Goal: Navigation & Orientation: Find specific page/section

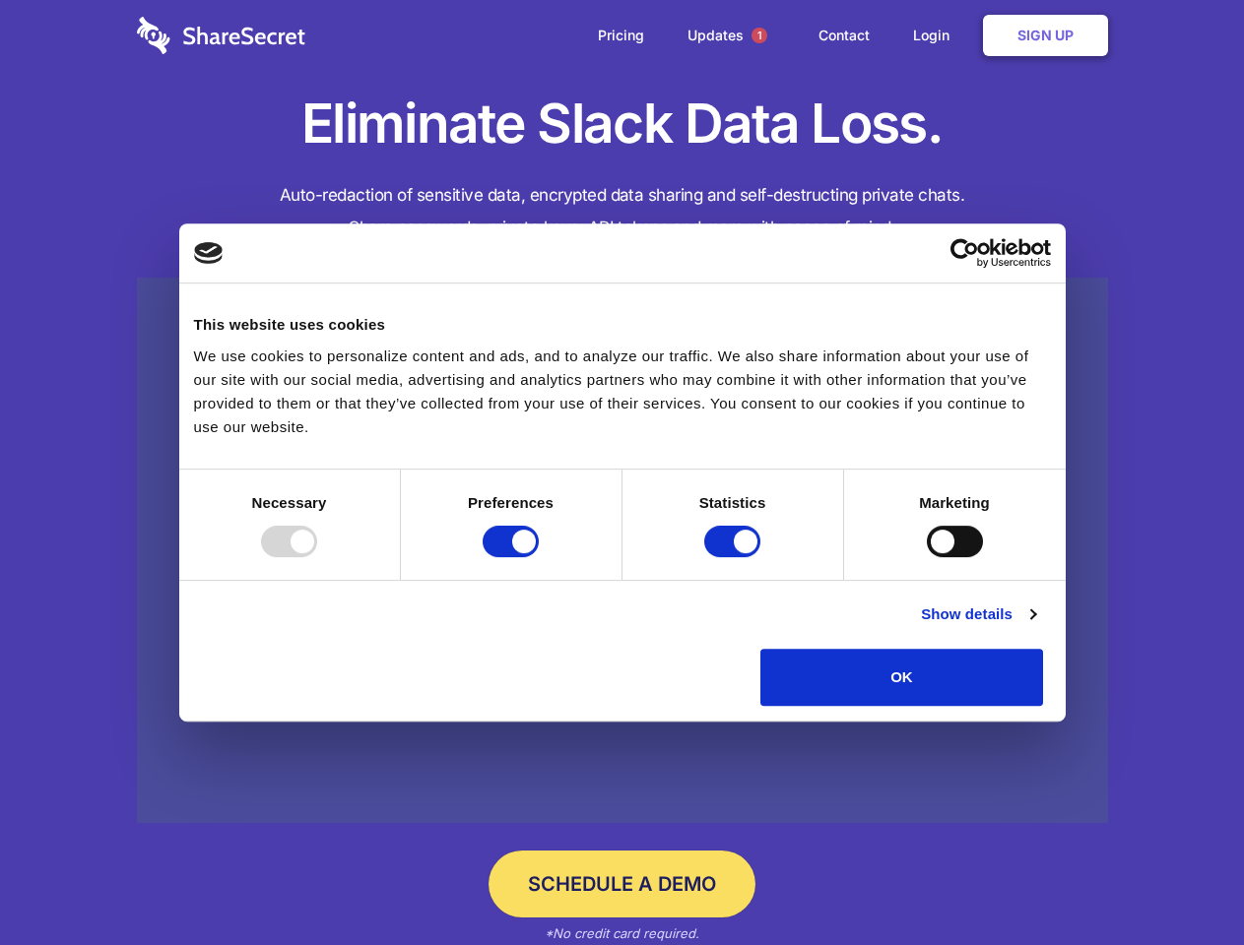
click at [317, 557] on div at bounding box center [289, 542] width 56 height 32
click at [539, 557] on input "Preferences" at bounding box center [510, 542] width 56 height 32
checkbox input "false"
click at [735, 557] on input "Statistics" at bounding box center [732, 542] width 56 height 32
checkbox input "false"
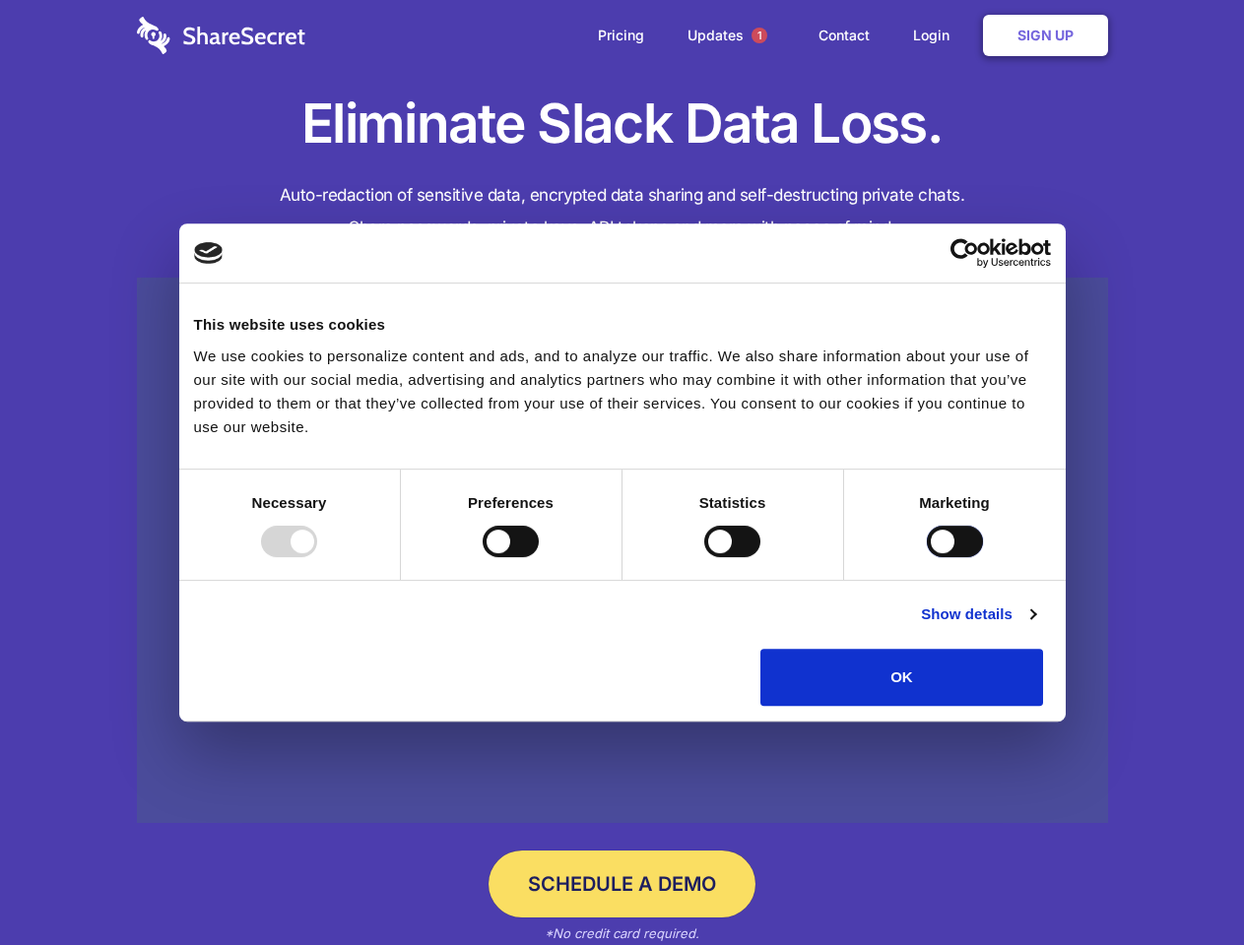
click at [927, 557] on input "Marketing" at bounding box center [955, 542] width 56 height 32
checkbox input "true"
click at [1035, 626] on link "Show details" at bounding box center [978, 615] width 114 height 24
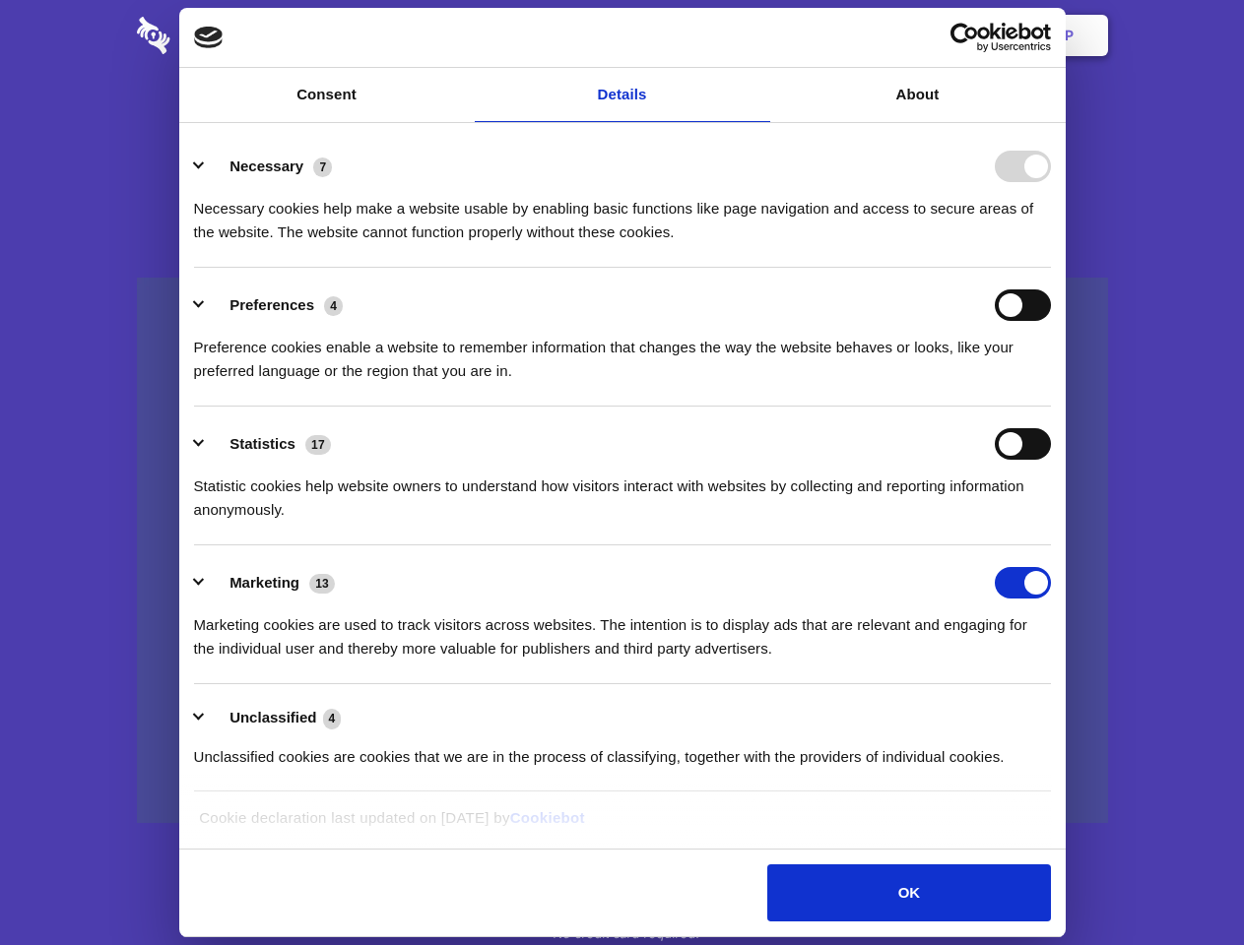
click at [1051, 268] on li "Necessary 7 Necessary cookies help make a website usable by enabling basic func…" at bounding box center [622, 198] width 857 height 139
click at [758, 35] on span "1" at bounding box center [759, 36] width 16 height 16
